Goal: Information Seeking & Learning: Learn about a topic

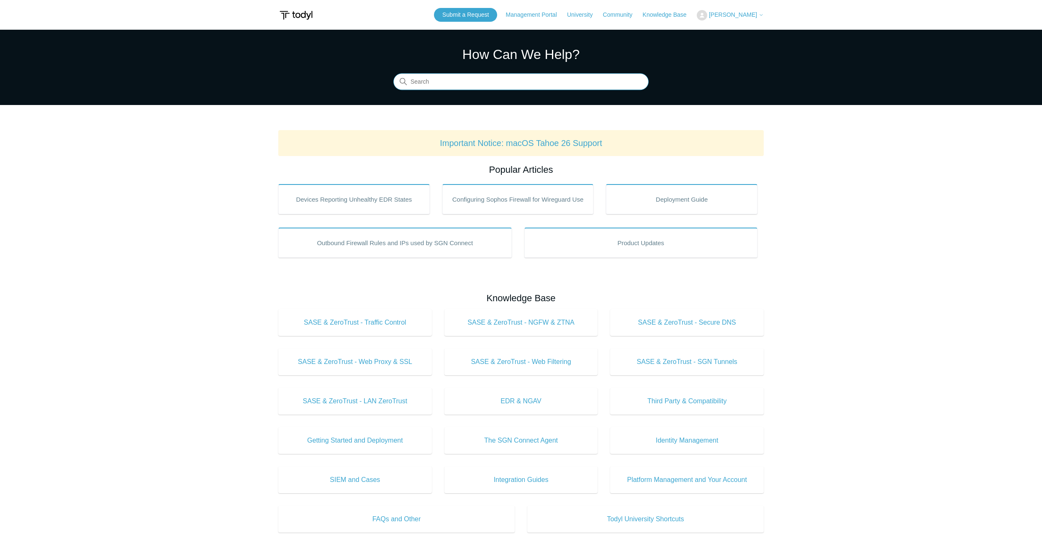
click at [514, 81] on input "Search" at bounding box center [520, 82] width 255 height 17
type input "linux"
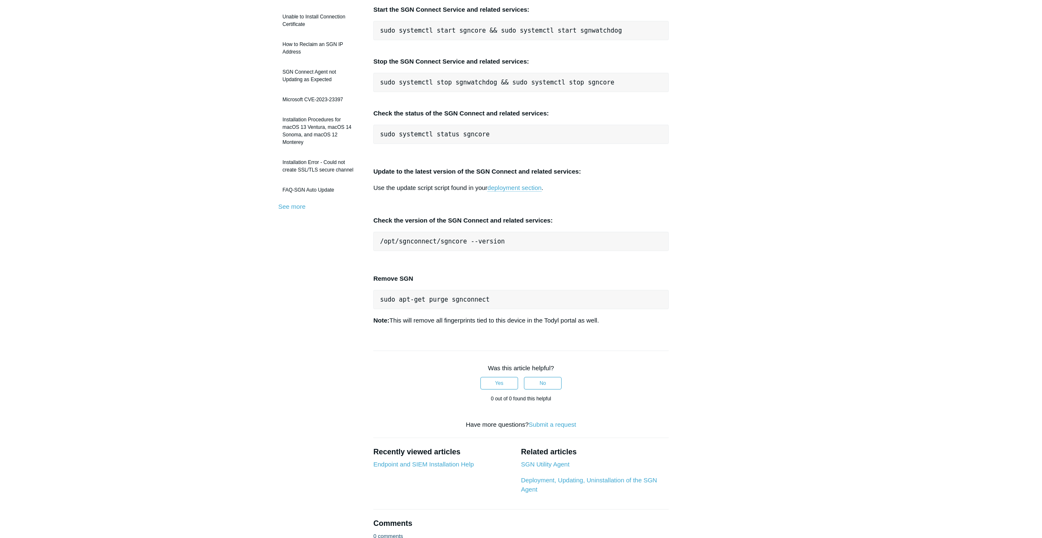
scroll to position [209, 0]
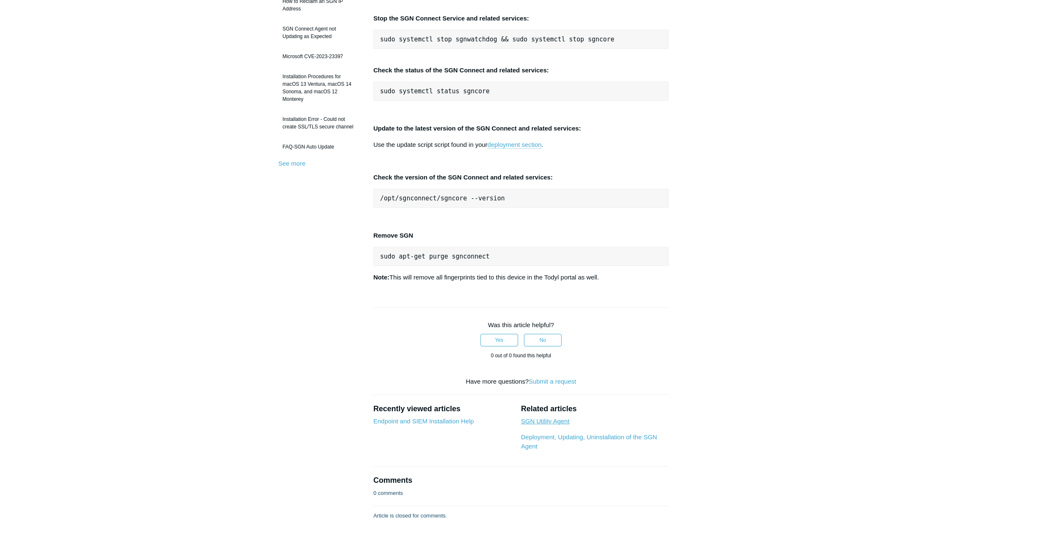
click at [552, 420] on link "SGN Utility Agent" at bounding box center [545, 420] width 49 height 7
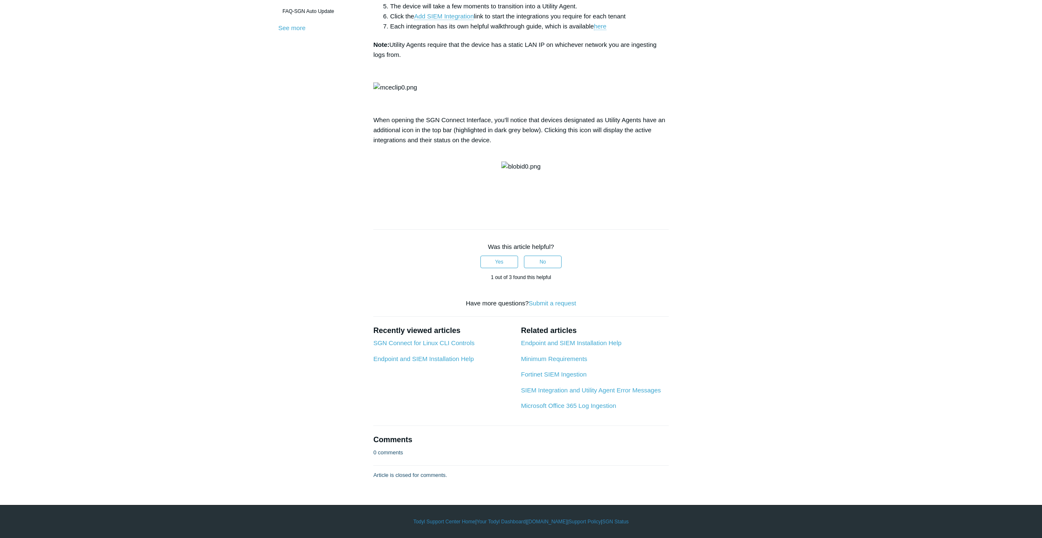
scroll to position [669, 0]
click at [566, 358] on link "Minimum Requirements" at bounding box center [554, 358] width 66 height 7
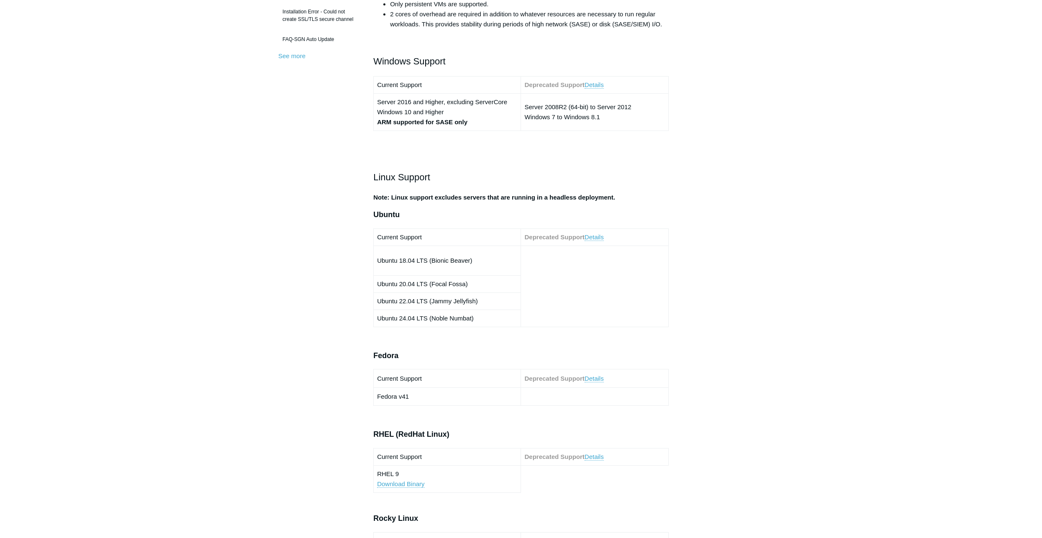
scroll to position [335, 0]
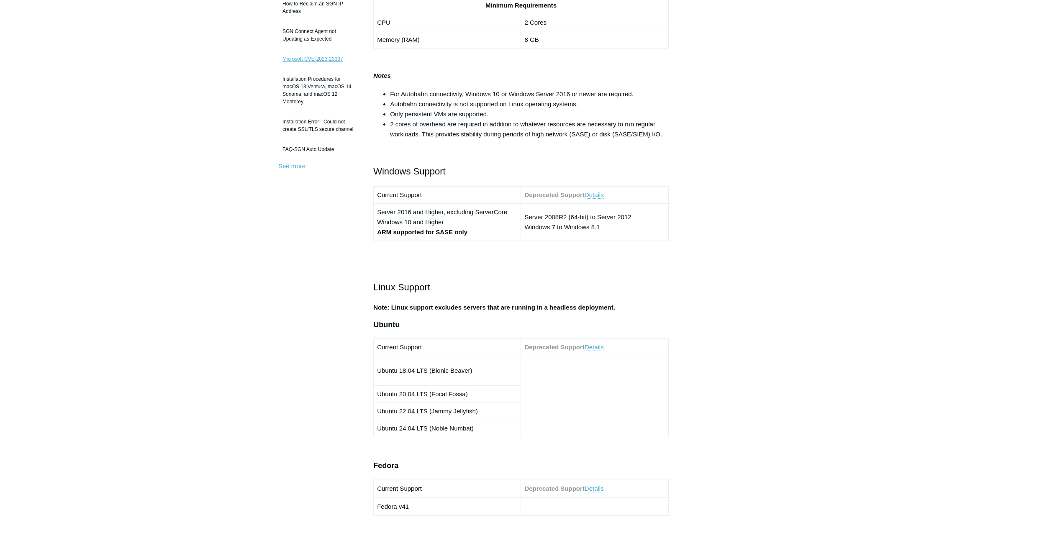
scroll to position [209, 0]
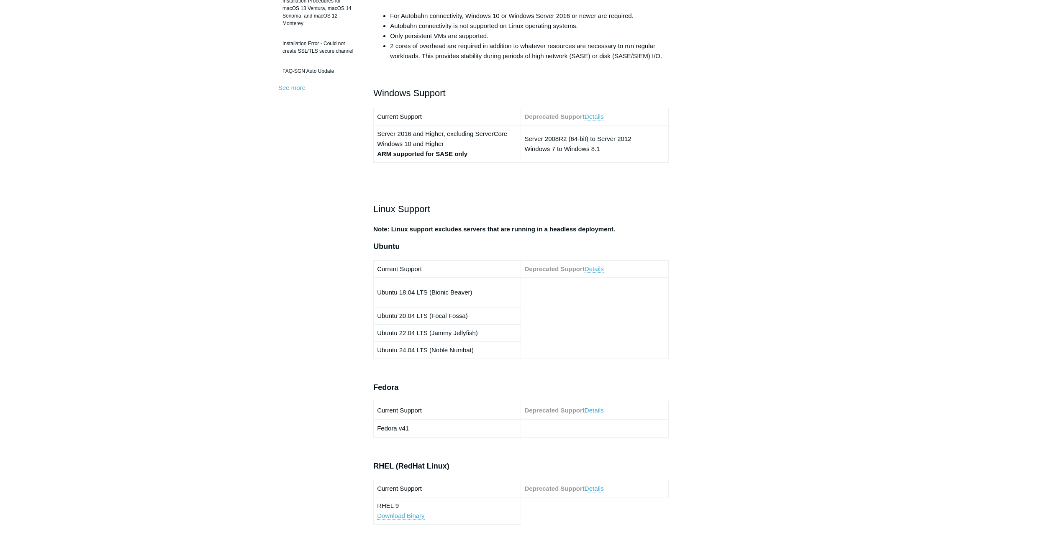
scroll to position [293, 0]
